Goal: Information Seeking & Learning: Find contact information

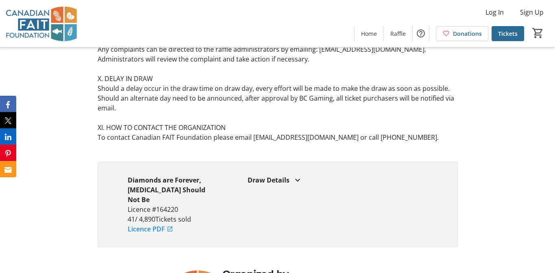
scroll to position [4842, 0]
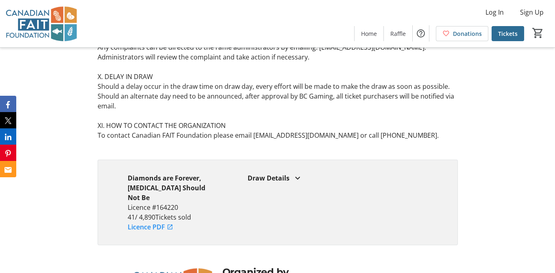
scroll to position [4883, 0]
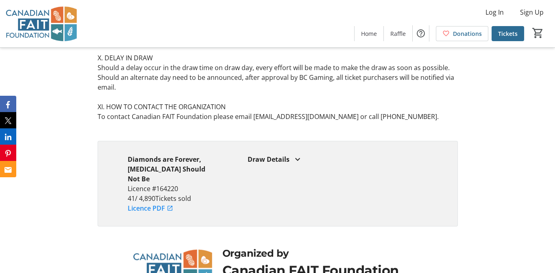
click at [489, 135] on div "Diamonds are Forever, Food Allergies Should Not Be Licence #164220 41 / 4,890 T…" at bounding box center [277, 183] width 555 height 105
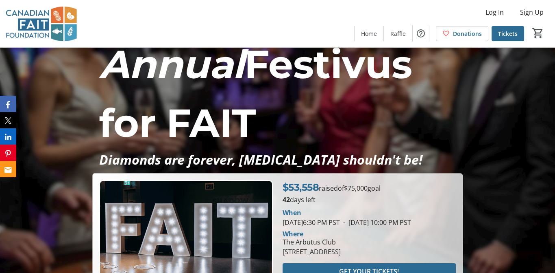
scroll to position [81, 0]
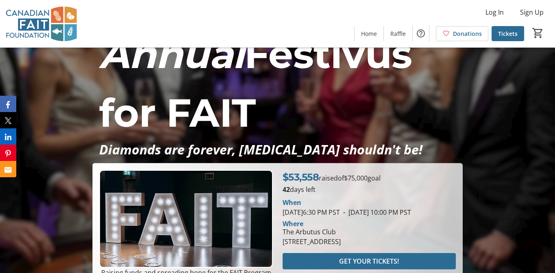
click at [33, 27] on img at bounding box center [41, 23] width 72 height 41
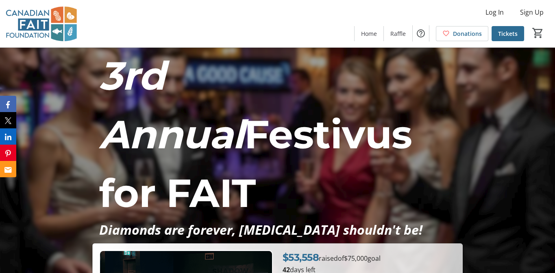
scroll to position [0, 0]
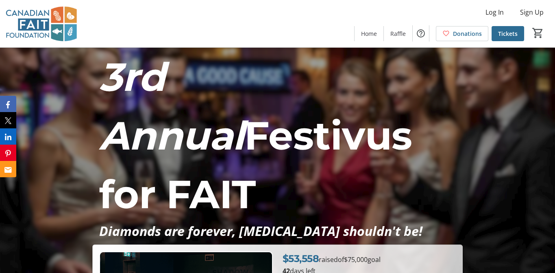
click at [52, 26] on img at bounding box center [41, 23] width 72 height 41
click at [56, 20] on img at bounding box center [41, 23] width 72 height 41
click at [32, 24] on img at bounding box center [41, 23] width 72 height 41
click at [372, 37] on span "Home" at bounding box center [369, 33] width 16 height 9
click at [370, 26] on span at bounding box center [369, 34] width 29 height 20
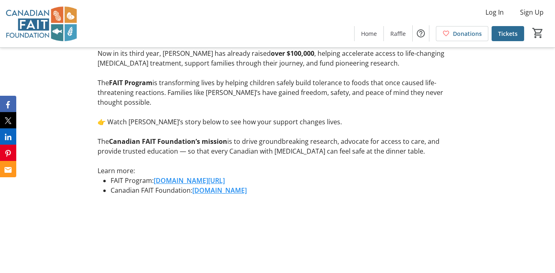
scroll to position [976, 0]
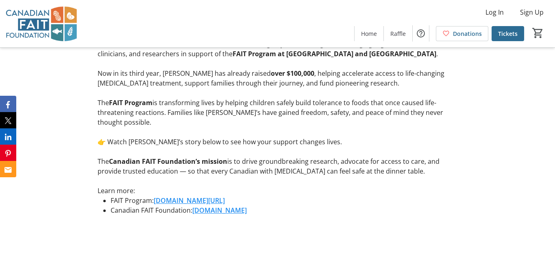
click at [201, 205] on link "www.canadianfaitfoundation.org" at bounding box center [219, 209] width 55 height 9
